Goal: Transaction & Acquisition: Book appointment/travel/reservation

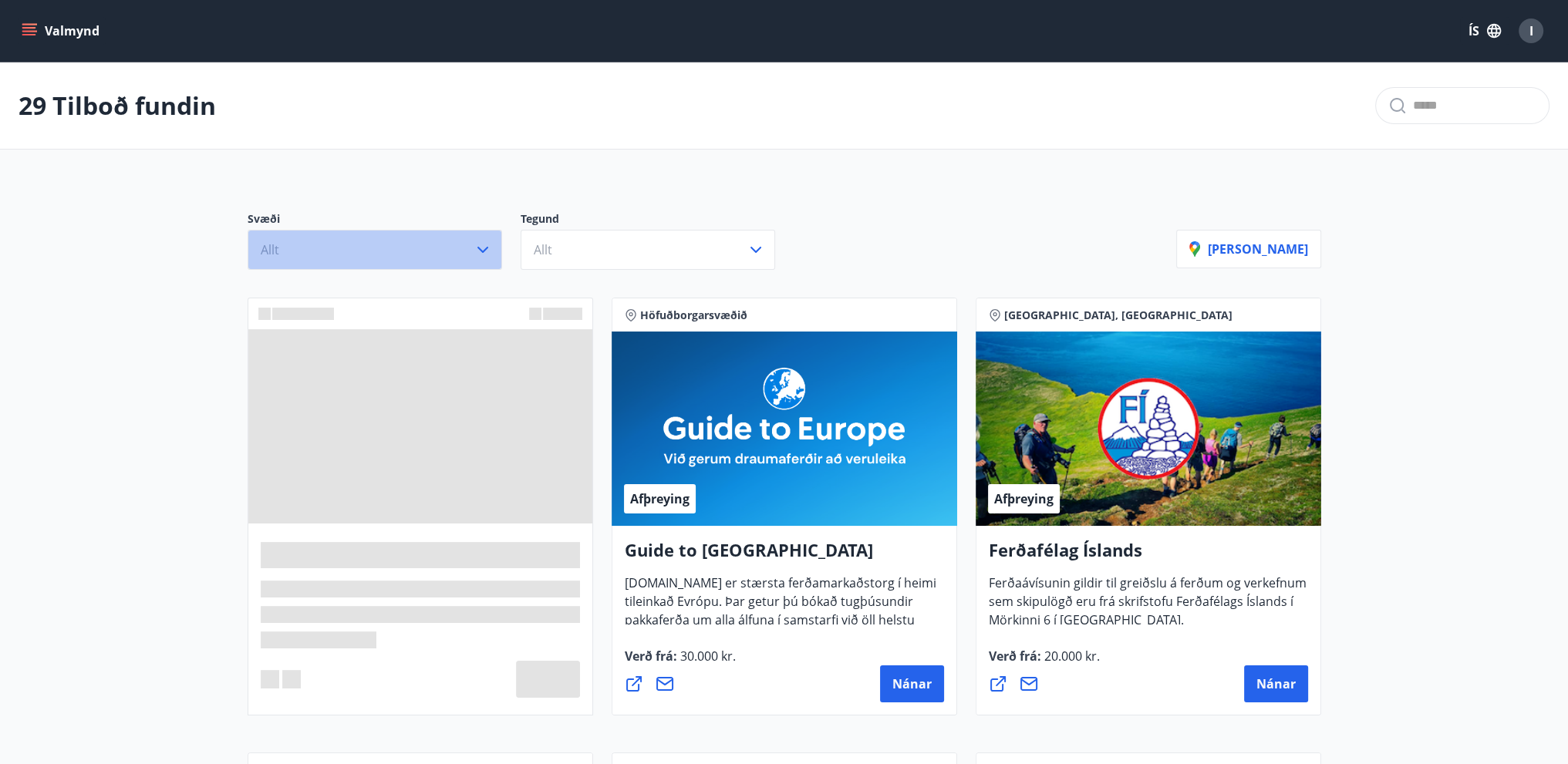
click at [296, 249] on button "Allt" at bounding box center [375, 250] width 254 height 40
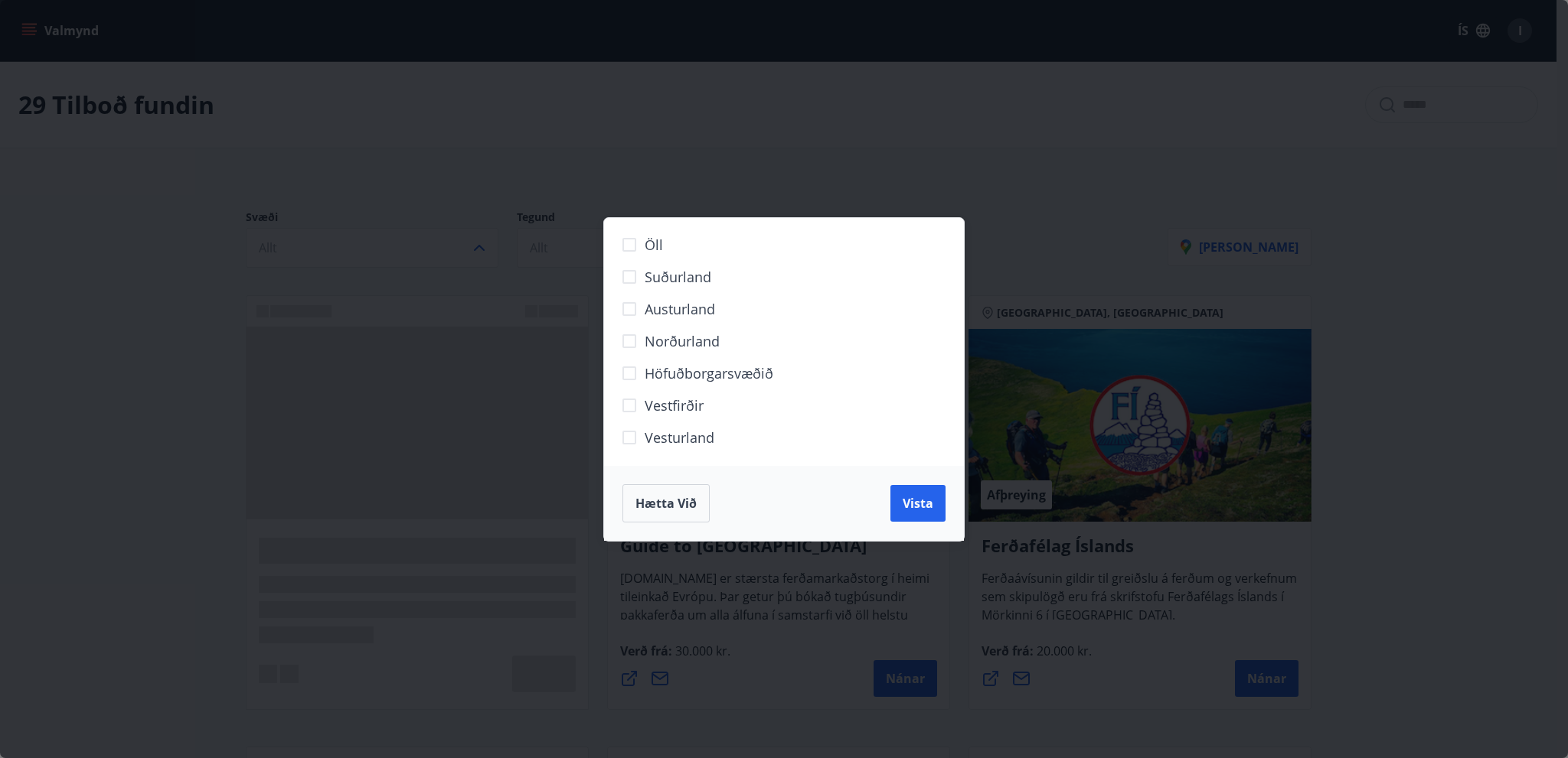
drag, startPoint x: 679, startPoint y: 332, endPoint x: 666, endPoint y: 365, distance: 35.5
click at [679, 333] on span "Norðurland" at bounding box center [682, 341] width 75 height 20
click at [656, 502] on span "Hætta við" at bounding box center [666, 503] width 61 height 17
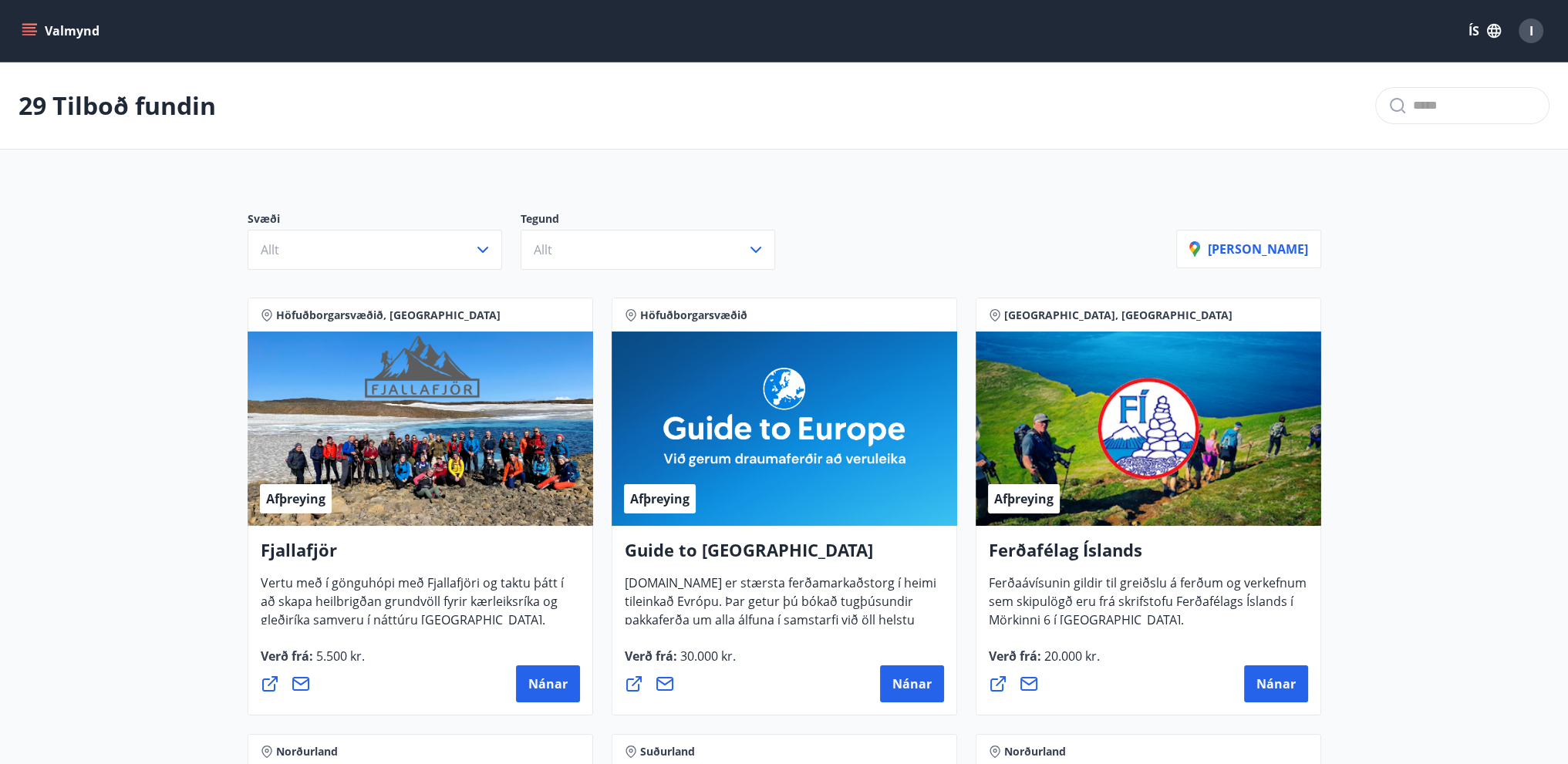
click at [322, 222] on p "Svæði" at bounding box center [384, 220] width 273 height 18
click at [330, 247] on button "Allt" at bounding box center [375, 250] width 254 height 40
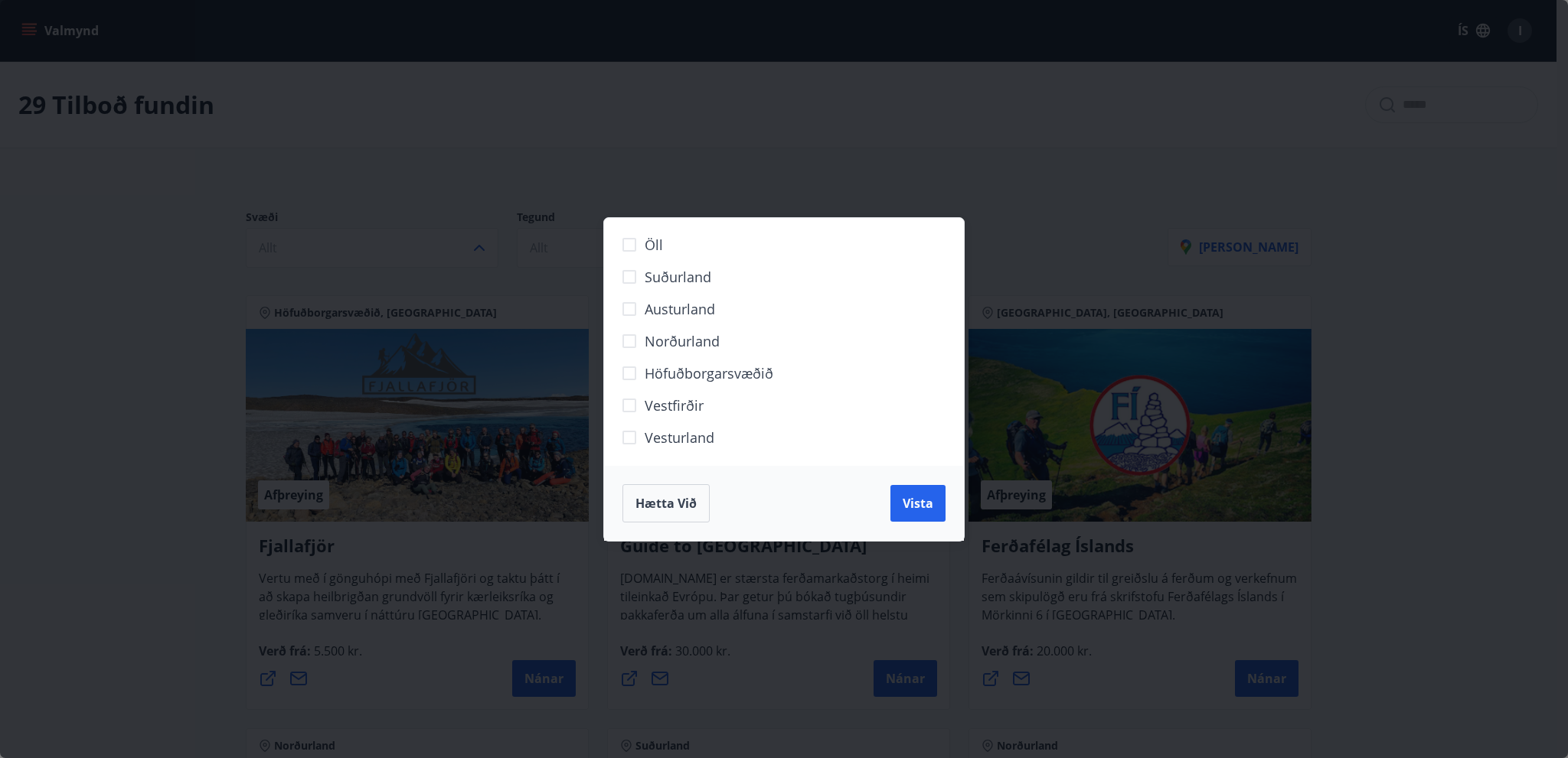
drag, startPoint x: 682, startPoint y: 343, endPoint x: 699, endPoint y: 389, distance: 49.0
click at [682, 345] on span "Norðurland" at bounding box center [682, 341] width 75 height 20
click at [949, 506] on div "Hætta við Vista" at bounding box center [784, 503] width 359 height 75
drag, startPoint x: 920, startPoint y: 506, endPoint x: 876, endPoint y: 500, distance: 44.4
click at [919, 506] on span "Vista" at bounding box center [917, 503] width 31 height 17
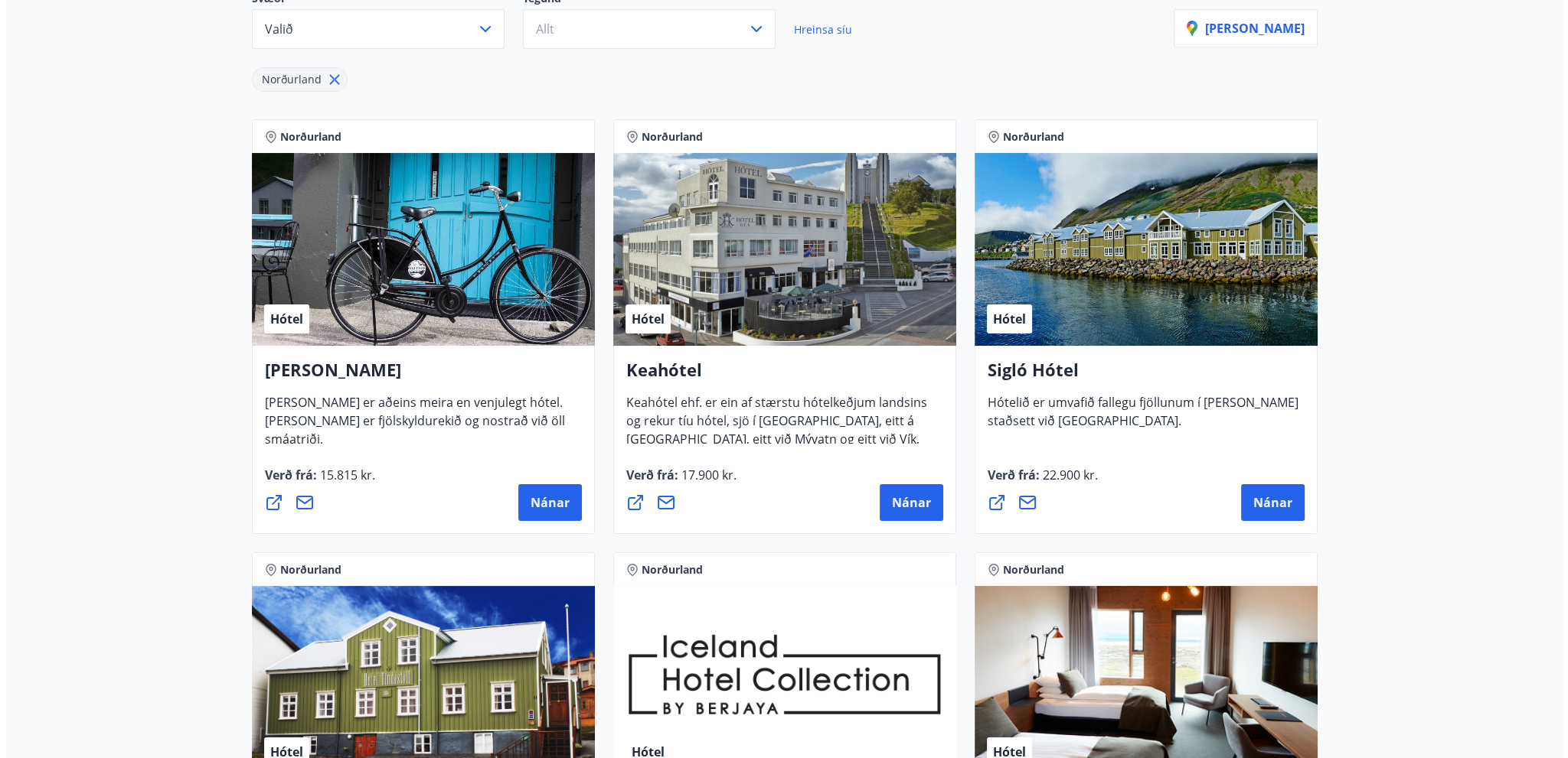
scroll to position [229, 0]
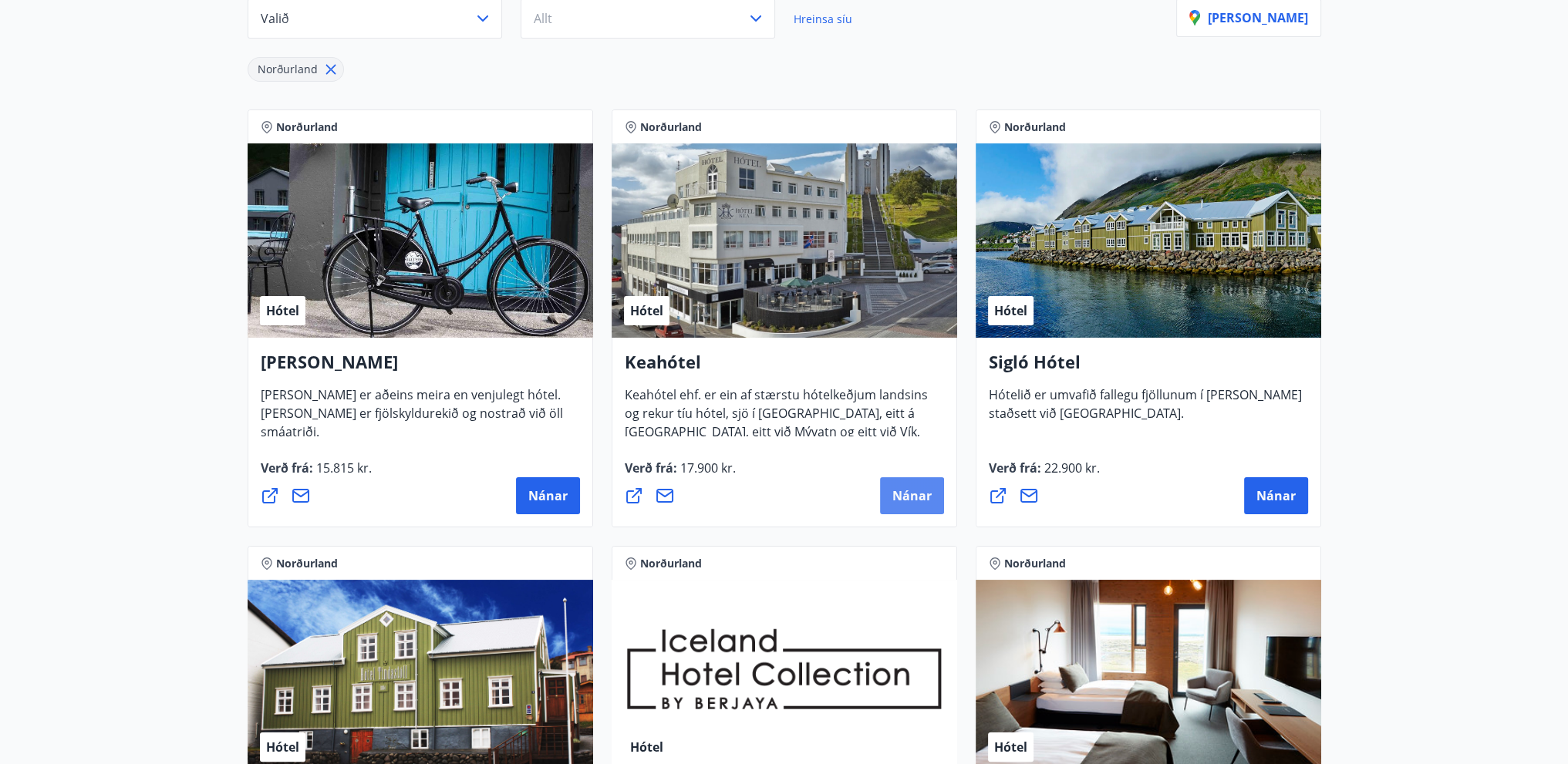
click at [930, 501] on span "Nánar" at bounding box center [912, 495] width 40 height 17
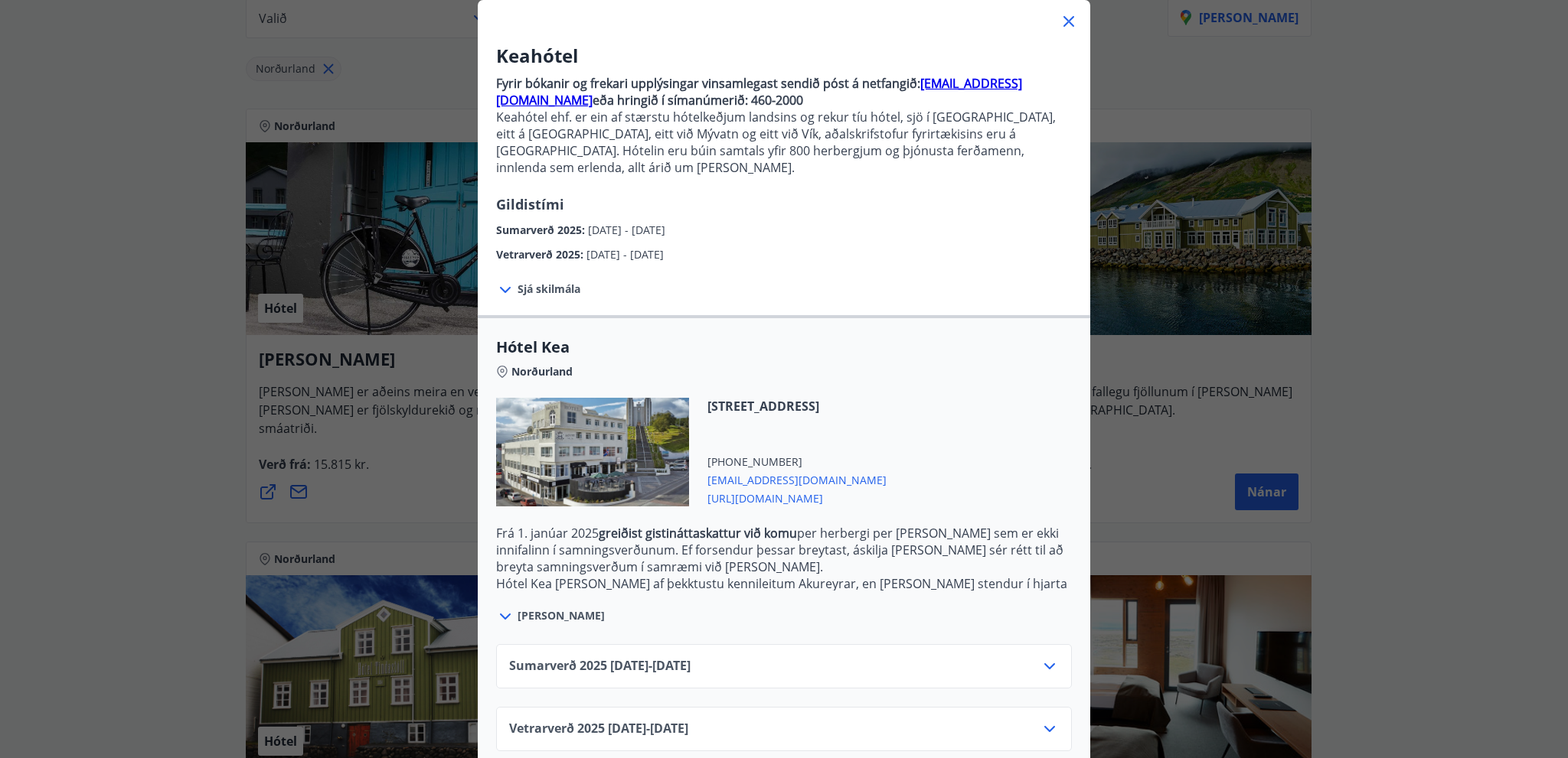
scroll to position [97, 0]
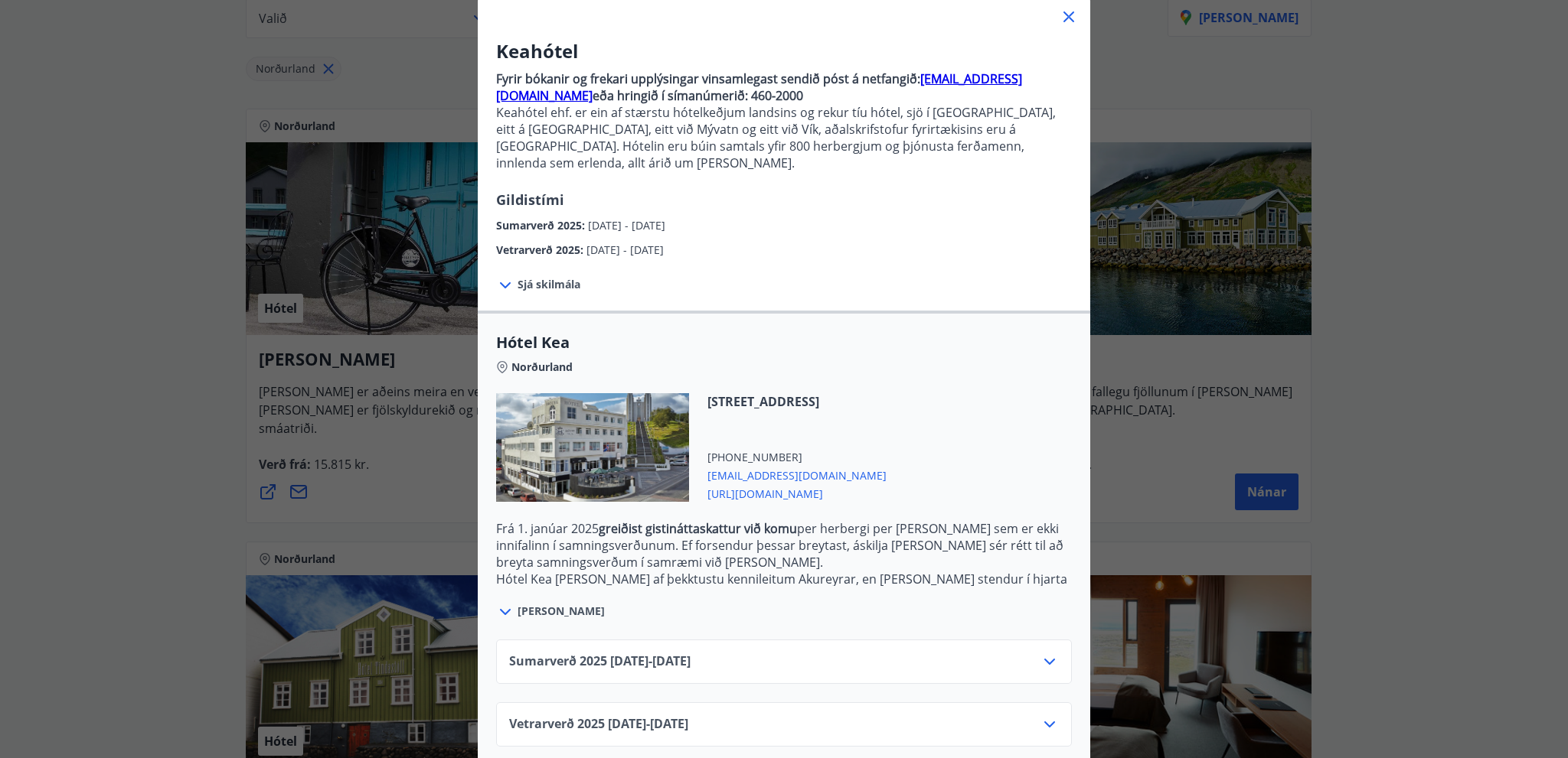
click at [688, 715] on span "Vetrarverð 2025 01.10.25 - 21.12.25" at bounding box center [598, 724] width 179 height 18
click at [1040, 715] on icon at bounding box center [1049, 724] width 18 height 18
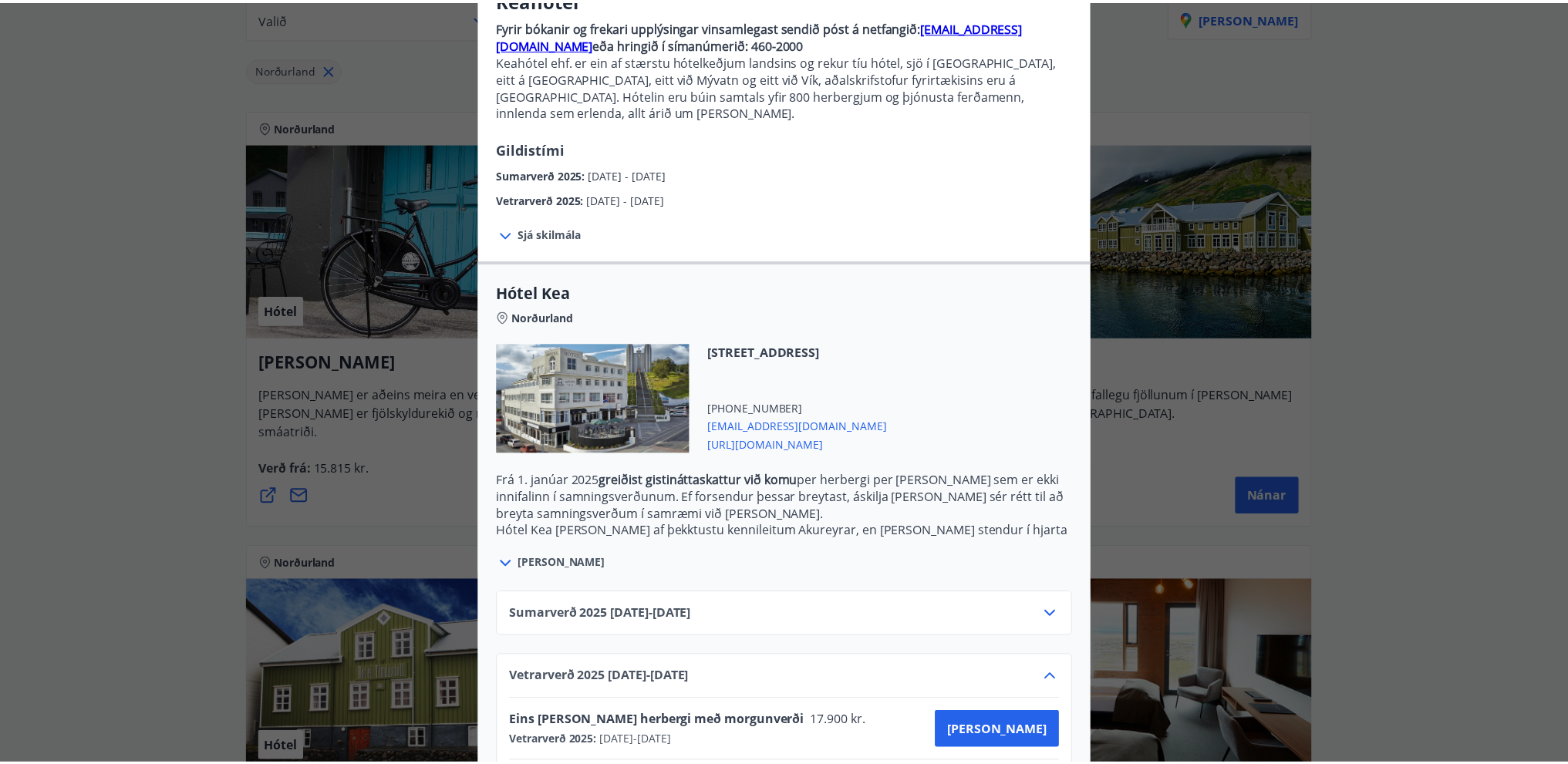
scroll to position [0, 0]
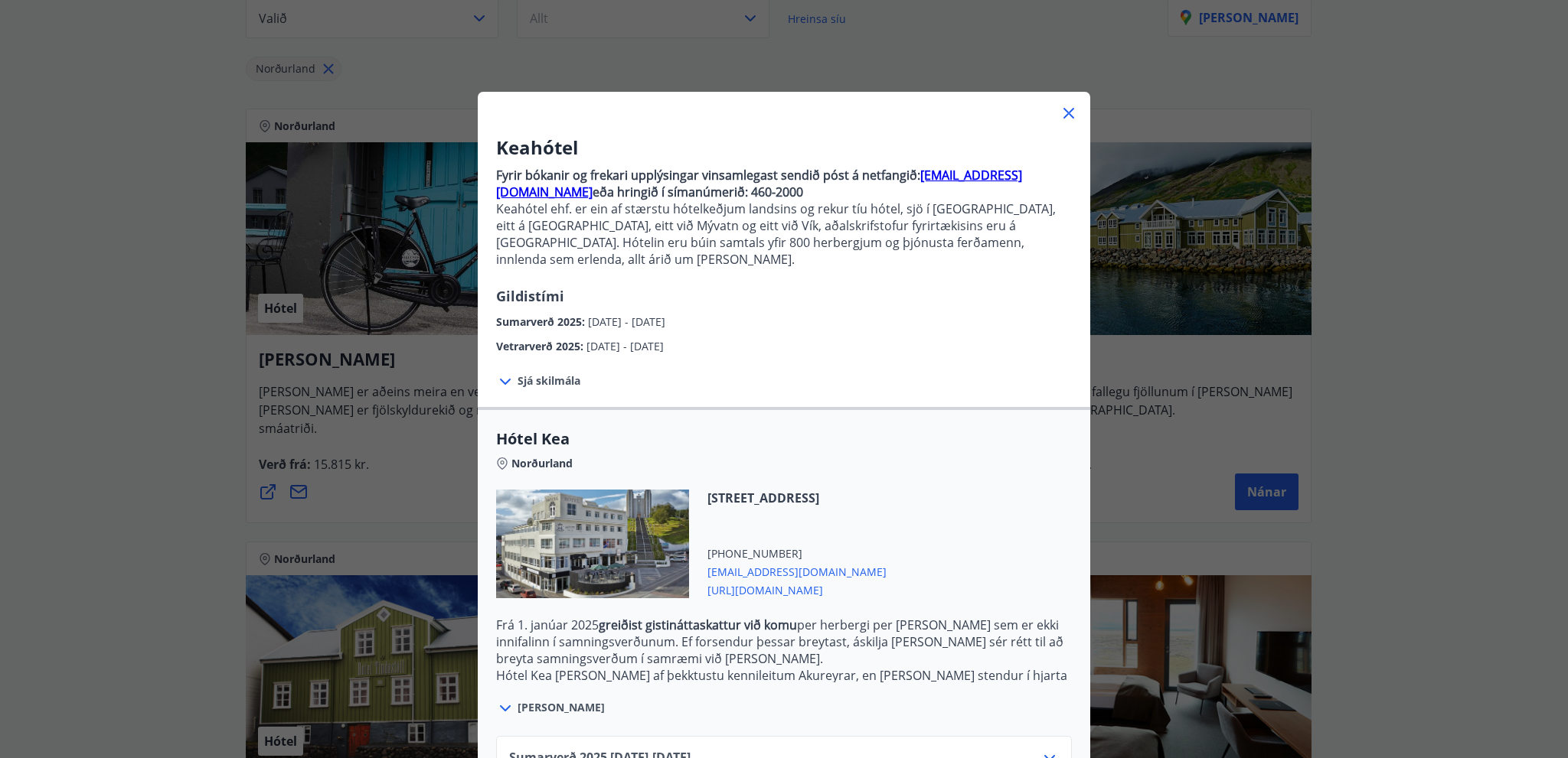
click at [964, 168] on strong "bokanir@keahotels.is" at bounding box center [758, 183] width 526 height 34
drag, startPoint x: 882, startPoint y: 113, endPoint x: 937, endPoint y: 222, distance: 122.1
click at [890, 275] on div "Keahótel Fyrir bókanir og frekari upplýsingar vinsamlegast sendið póst á netfan…" at bounding box center [784, 538] width 613 height 894
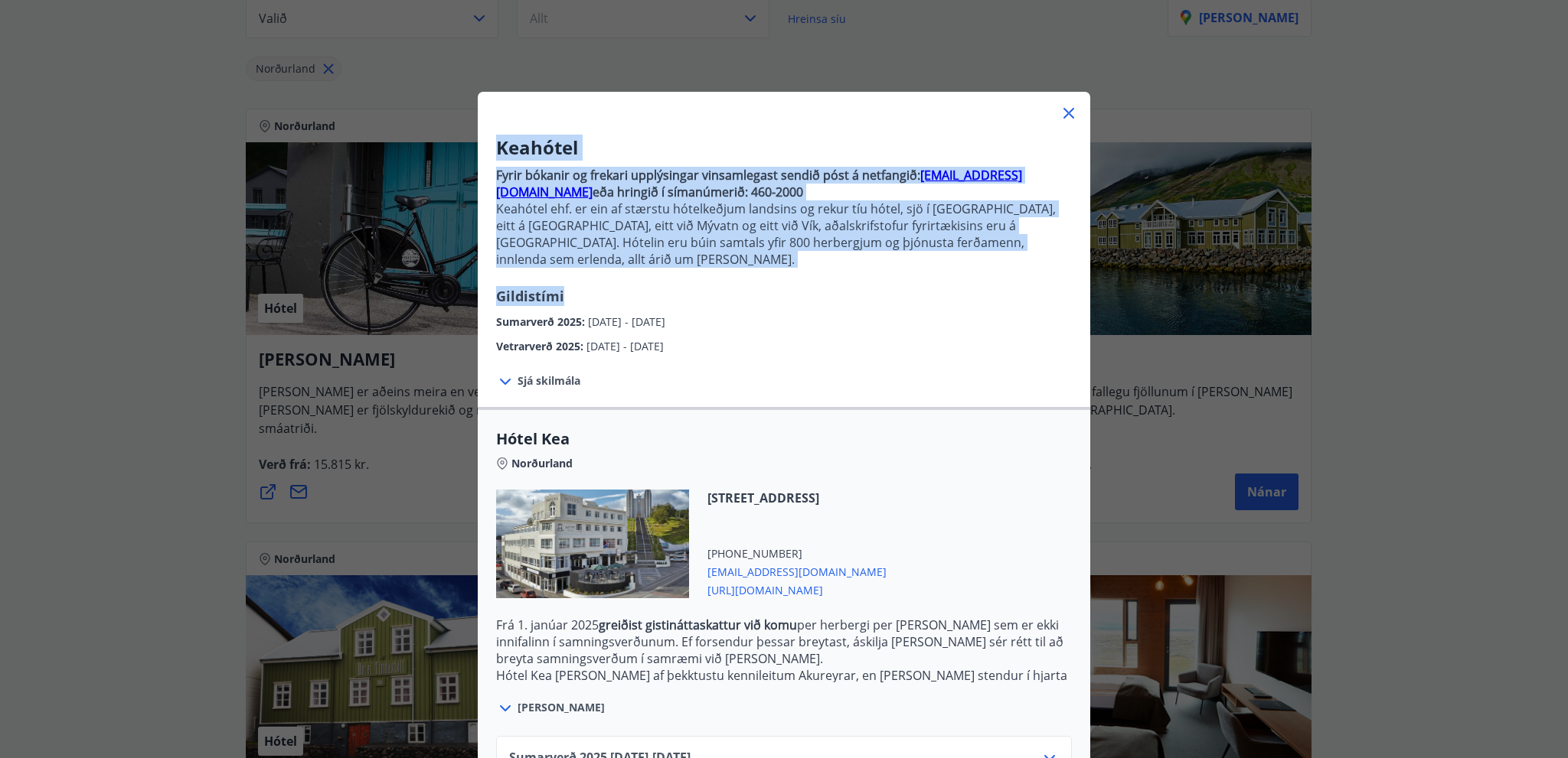
click at [1067, 109] on icon at bounding box center [1068, 113] width 10 height 10
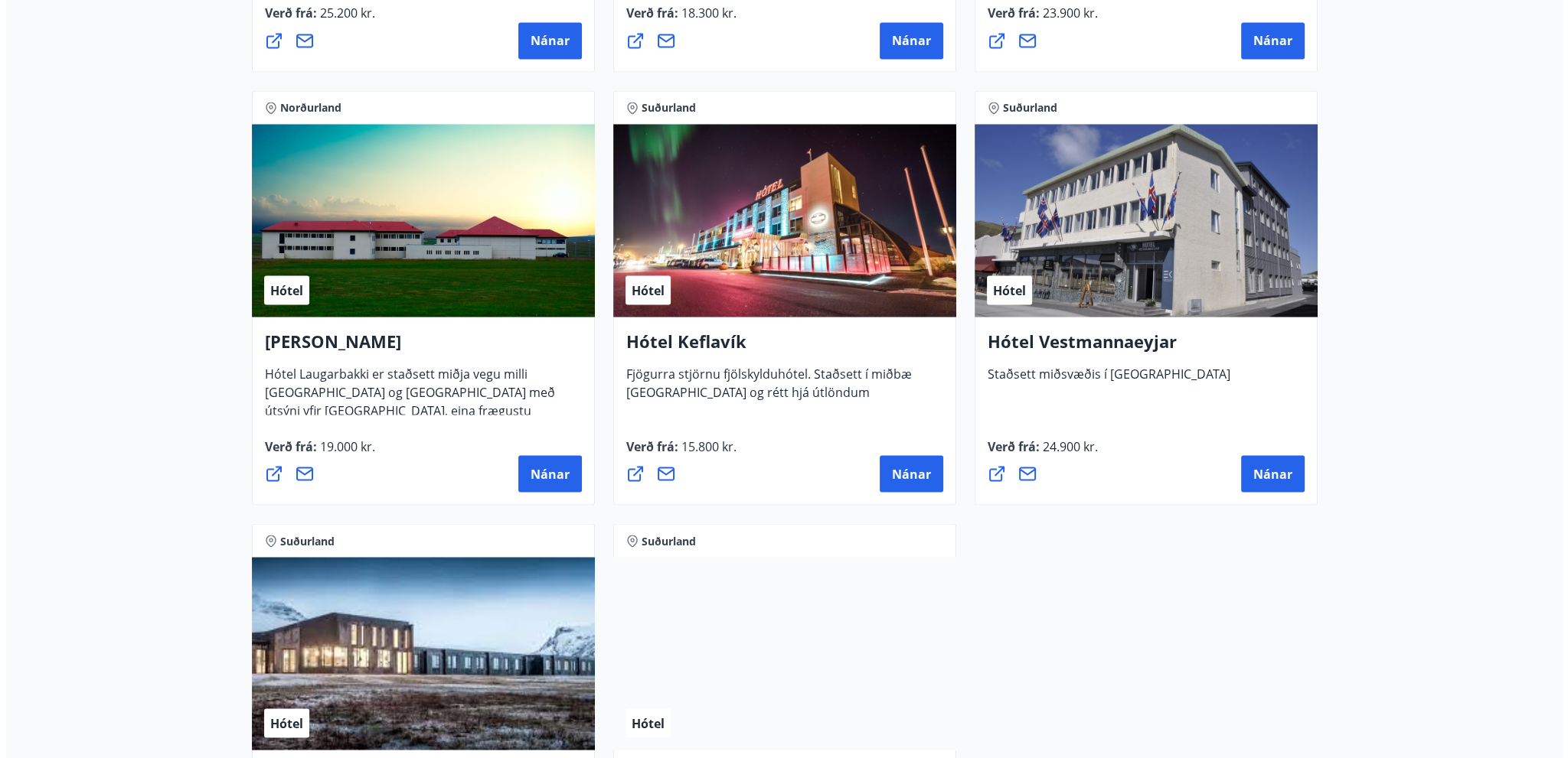
scroll to position [3673, 0]
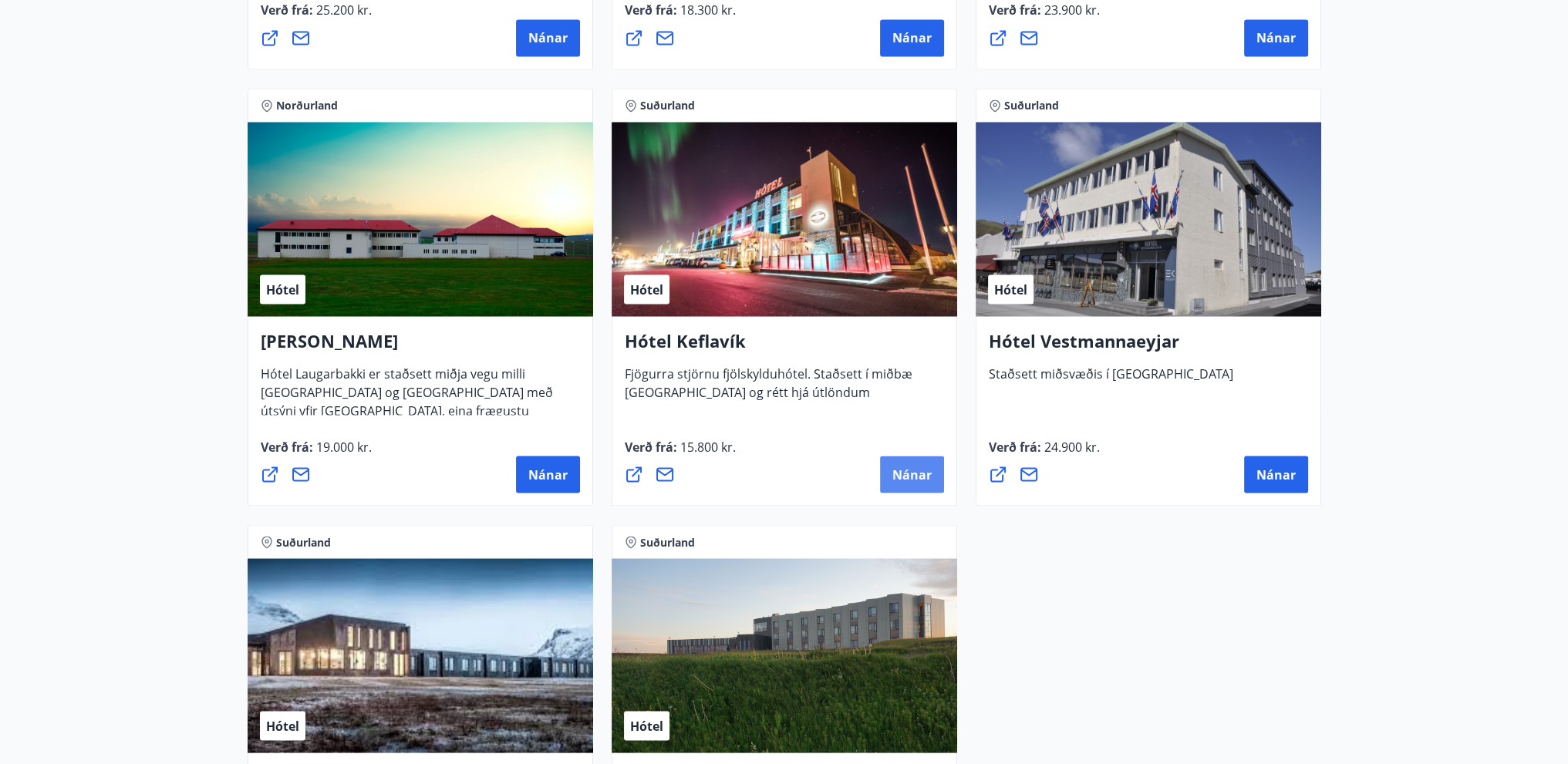
click at [916, 471] on span "Nánar" at bounding box center [912, 474] width 40 height 17
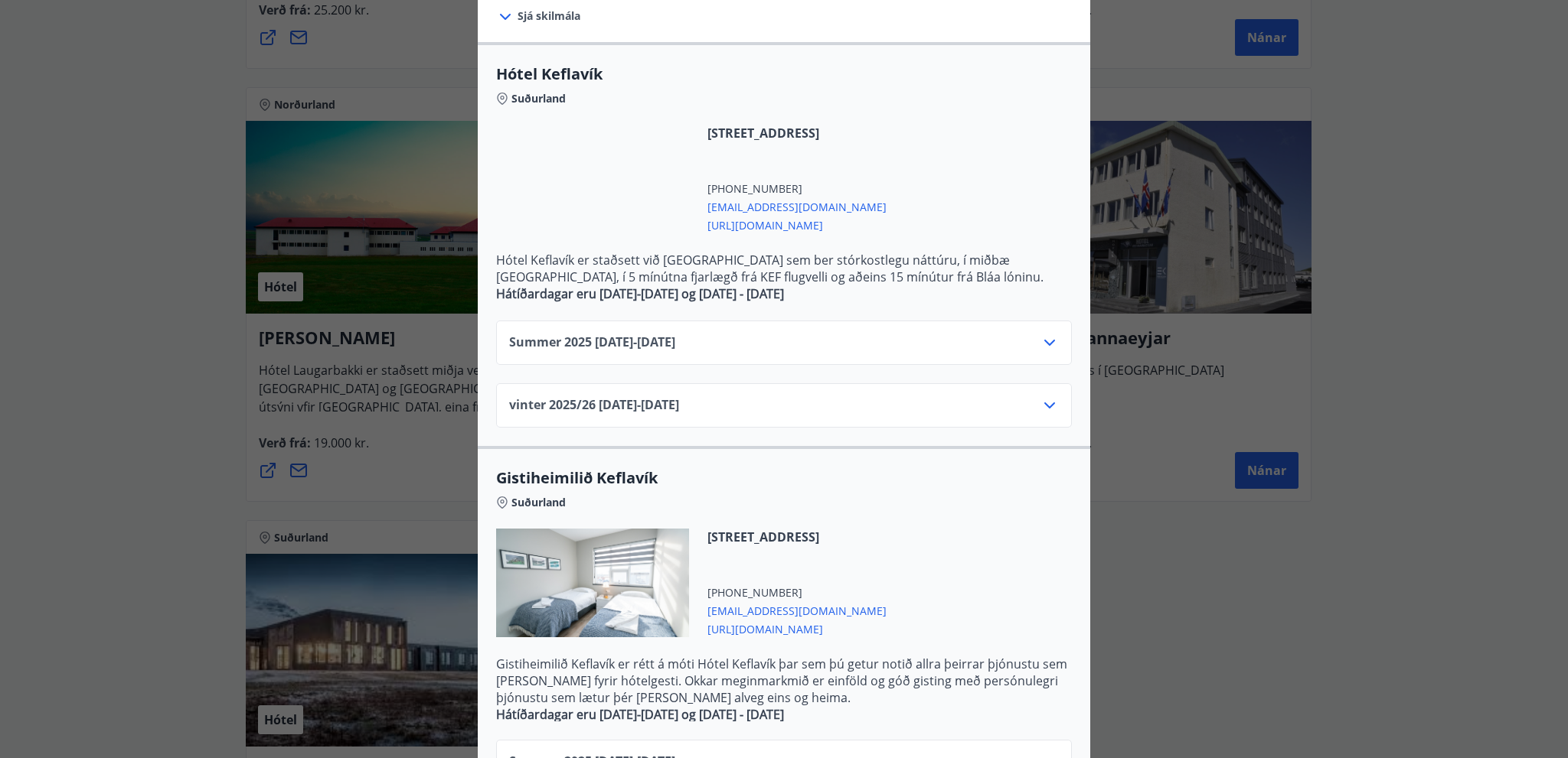
scroll to position [398, 0]
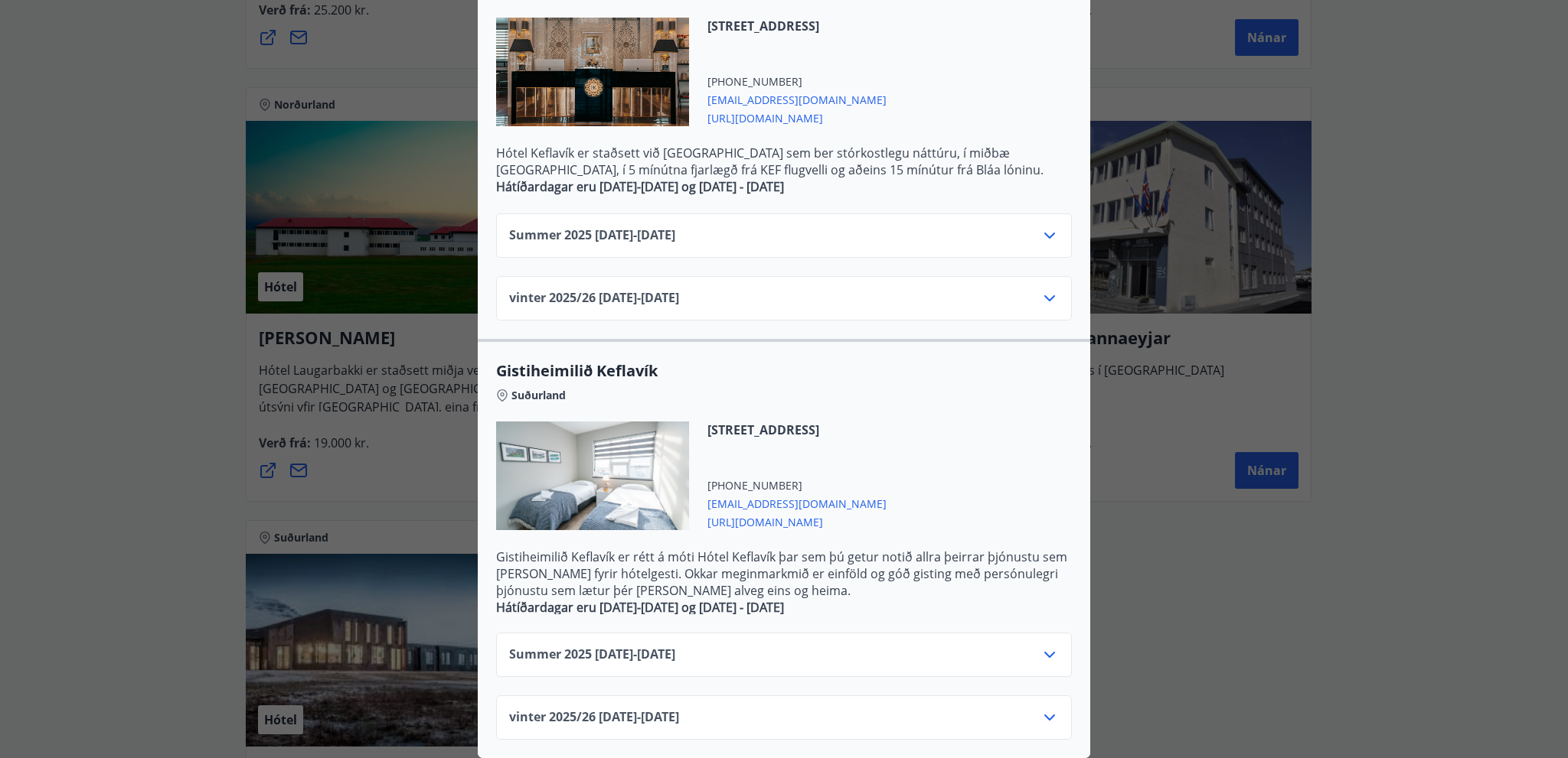
click at [1047, 708] on icon at bounding box center [1049, 717] width 18 height 18
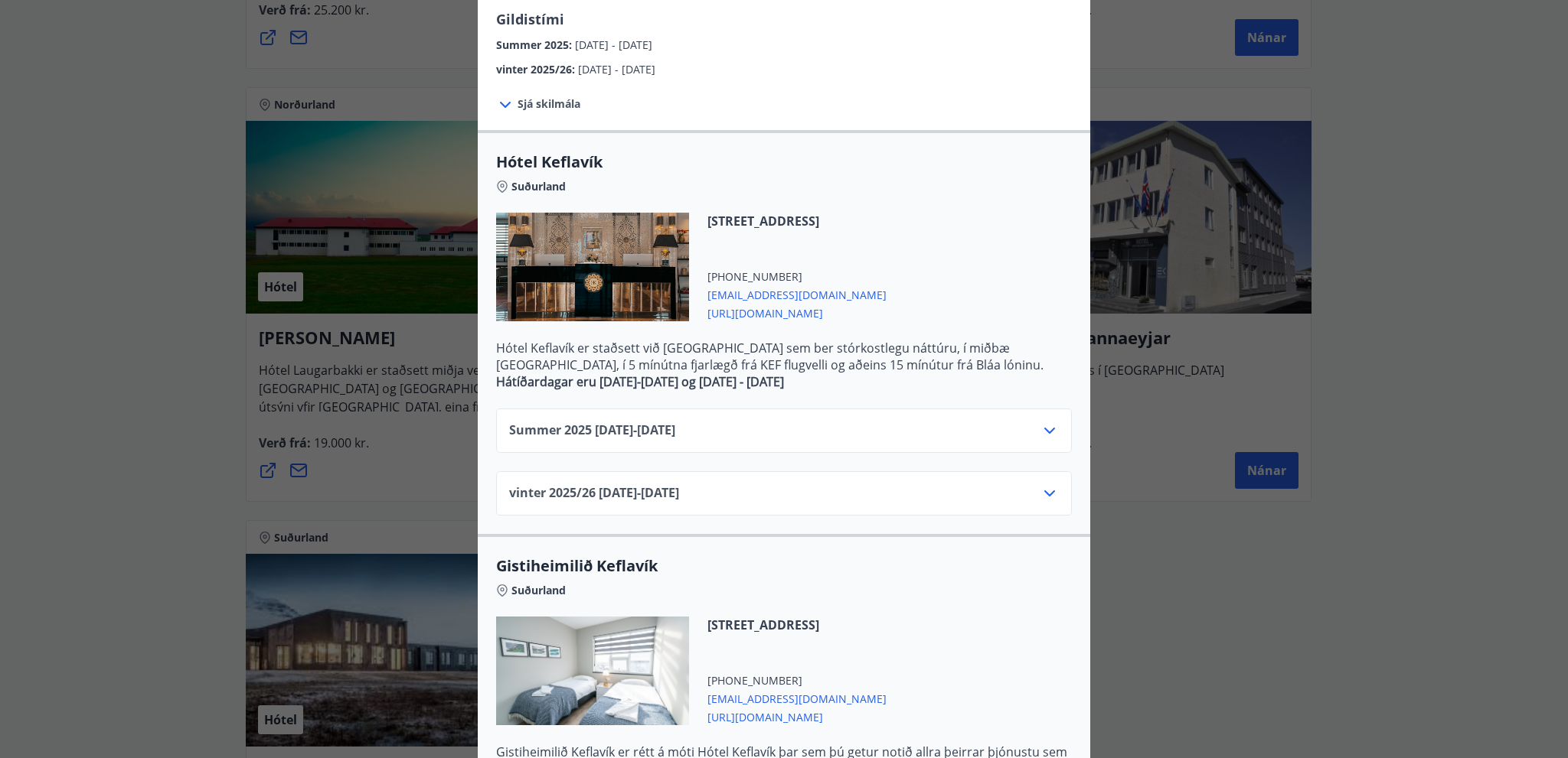
scroll to position [187, 0]
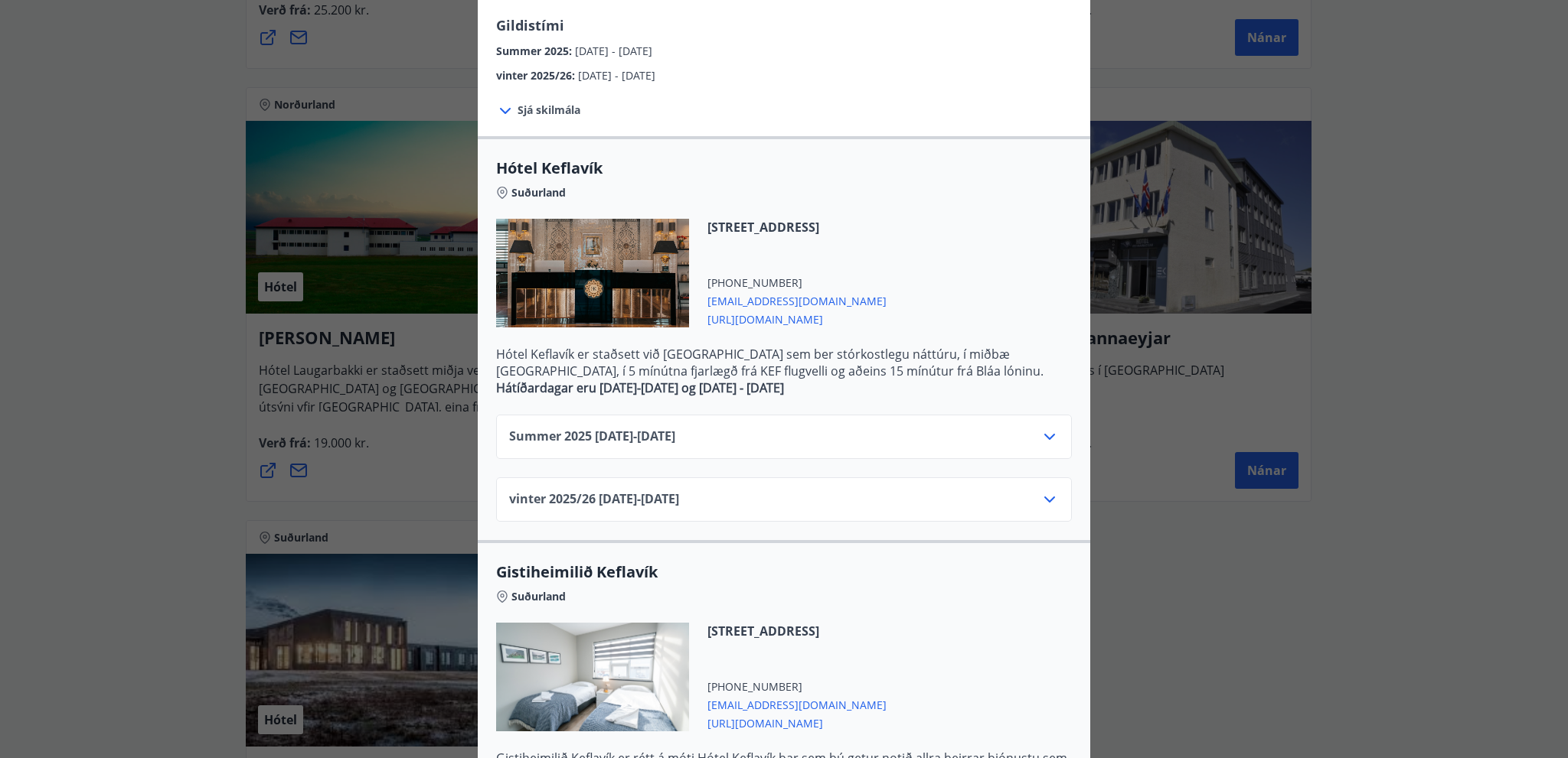
click at [1035, 500] on div "vinter 2025/[PHONE_NUMBER][DATE] - [DATE]" at bounding box center [784, 505] width 550 height 31
click at [1044, 498] on icon at bounding box center [1049, 499] width 10 height 6
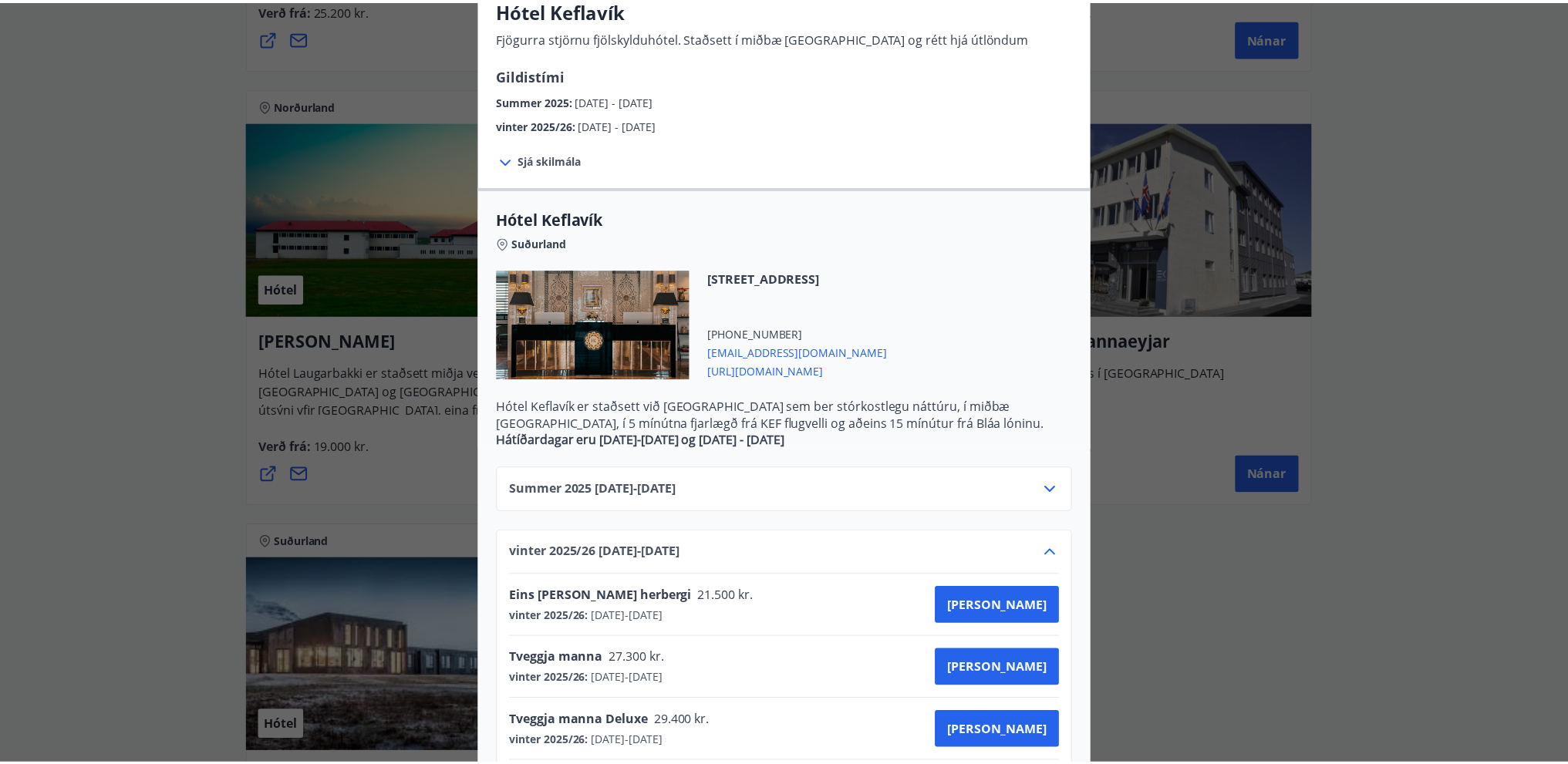
scroll to position [0, 0]
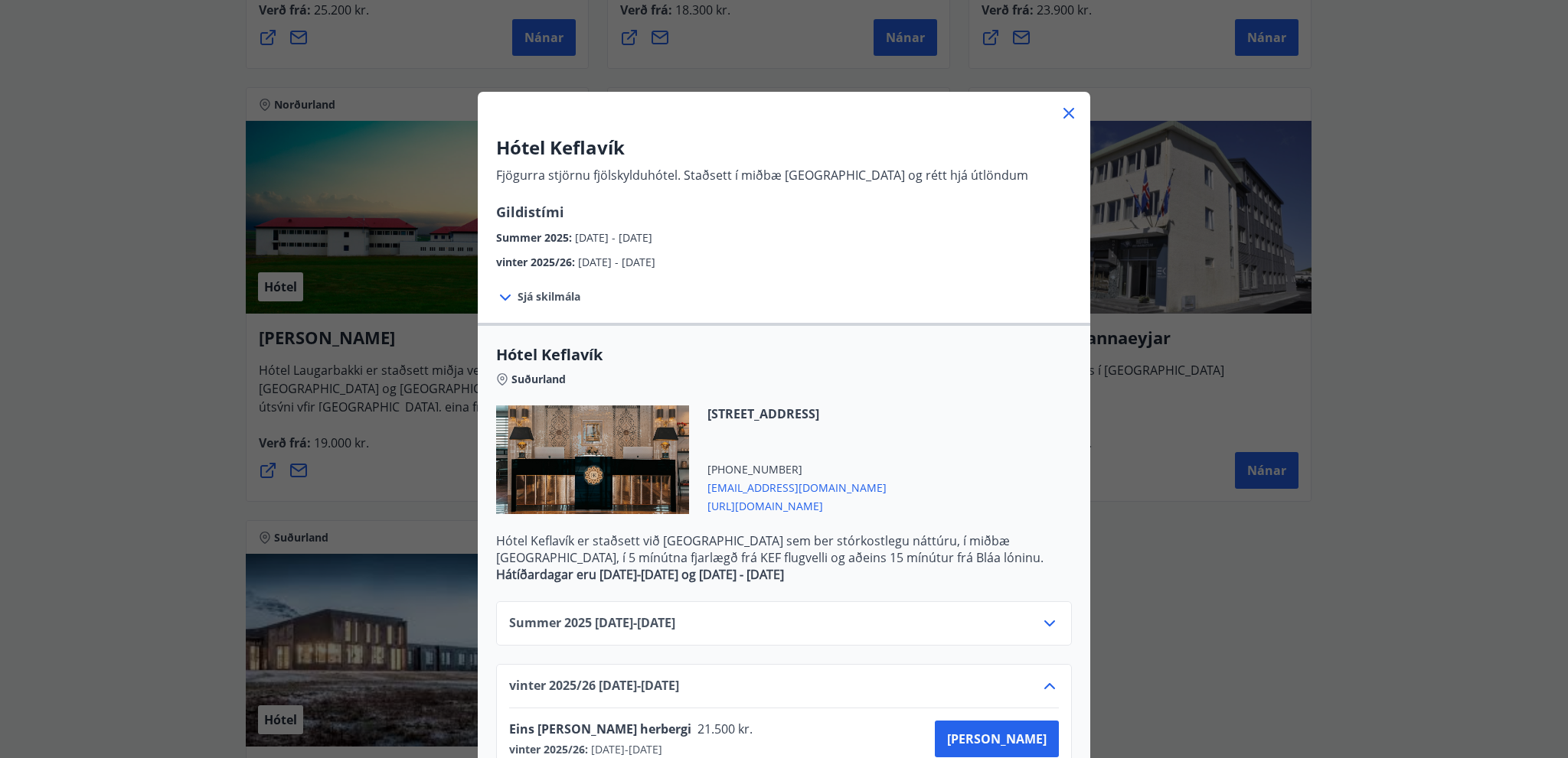
click at [1059, 109] on icon at bounding box center [1068, 113] width 18 height 18
